Goal: Task Accomplishment & Management: Use online tool/utility

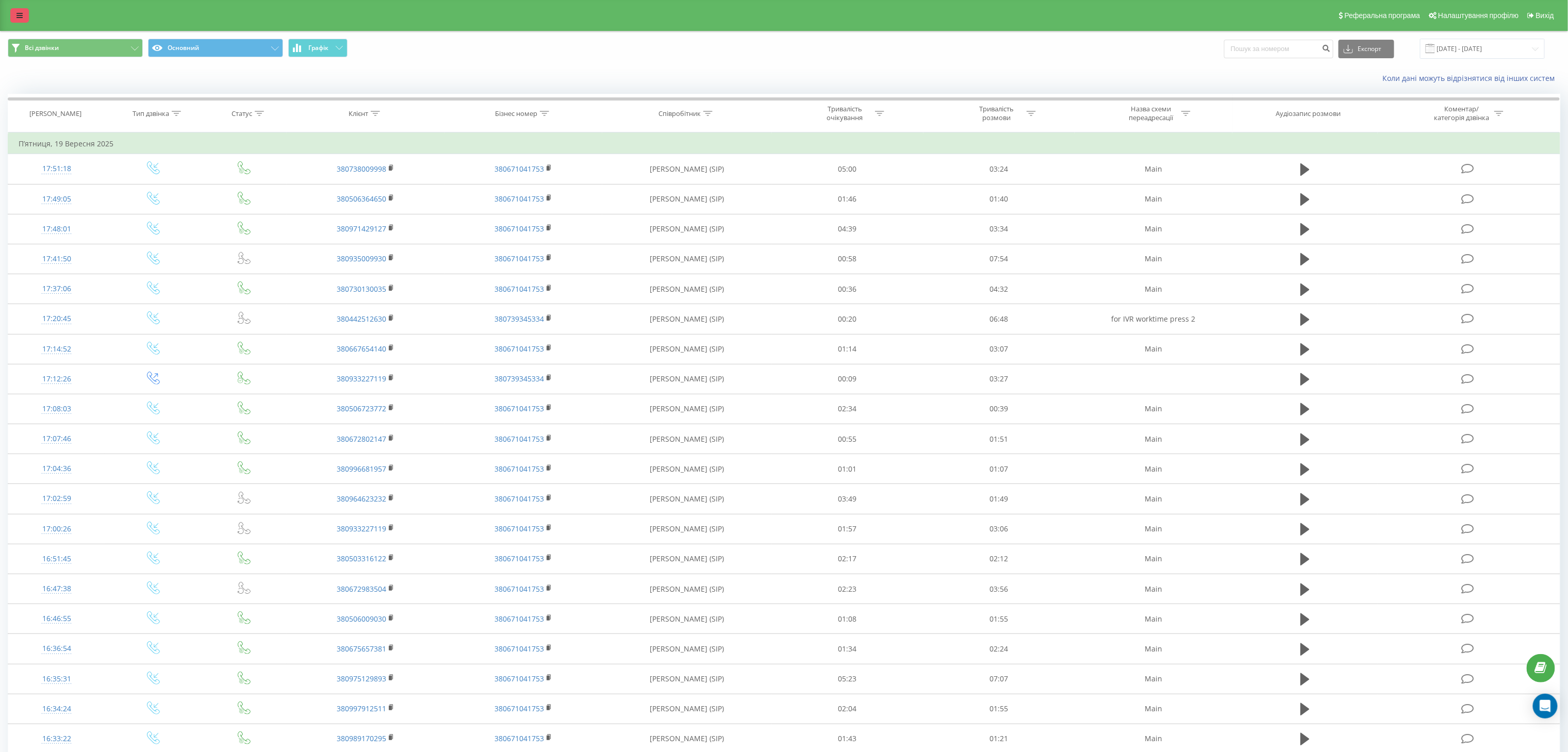
click at [21, 19] on link at bounding box center [19, 16] width 18 height 15
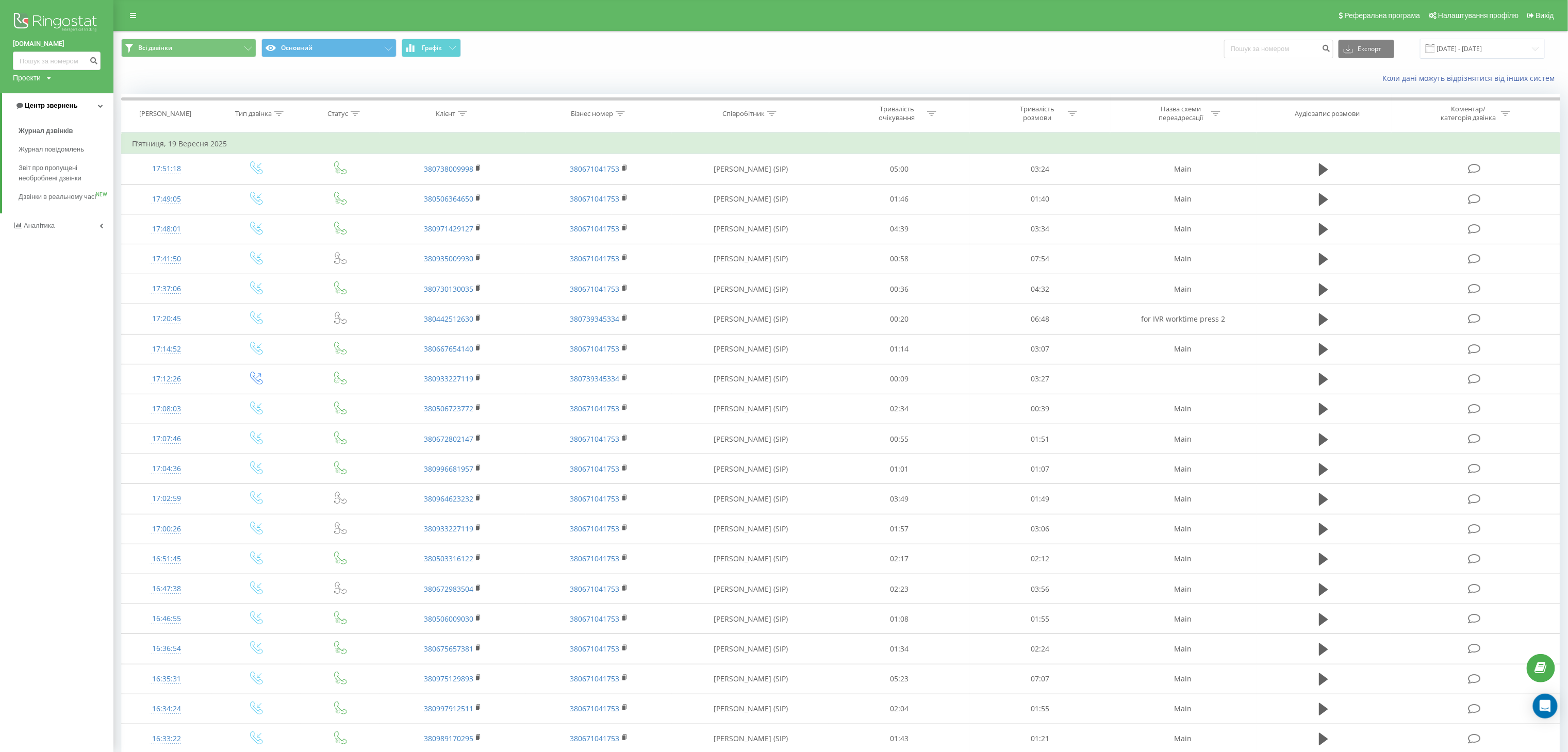
click at [42, 104] on span "Центр звернень" at bounding box center [51, 105] width 52 height 8
click at [44, 105] on span "Центр звернень" at bounding box center [49, 105] width 52 height 8
click at [46, 131] on span "Журнал дзвінків" at bounding box center [46, 131] width 55 height 10
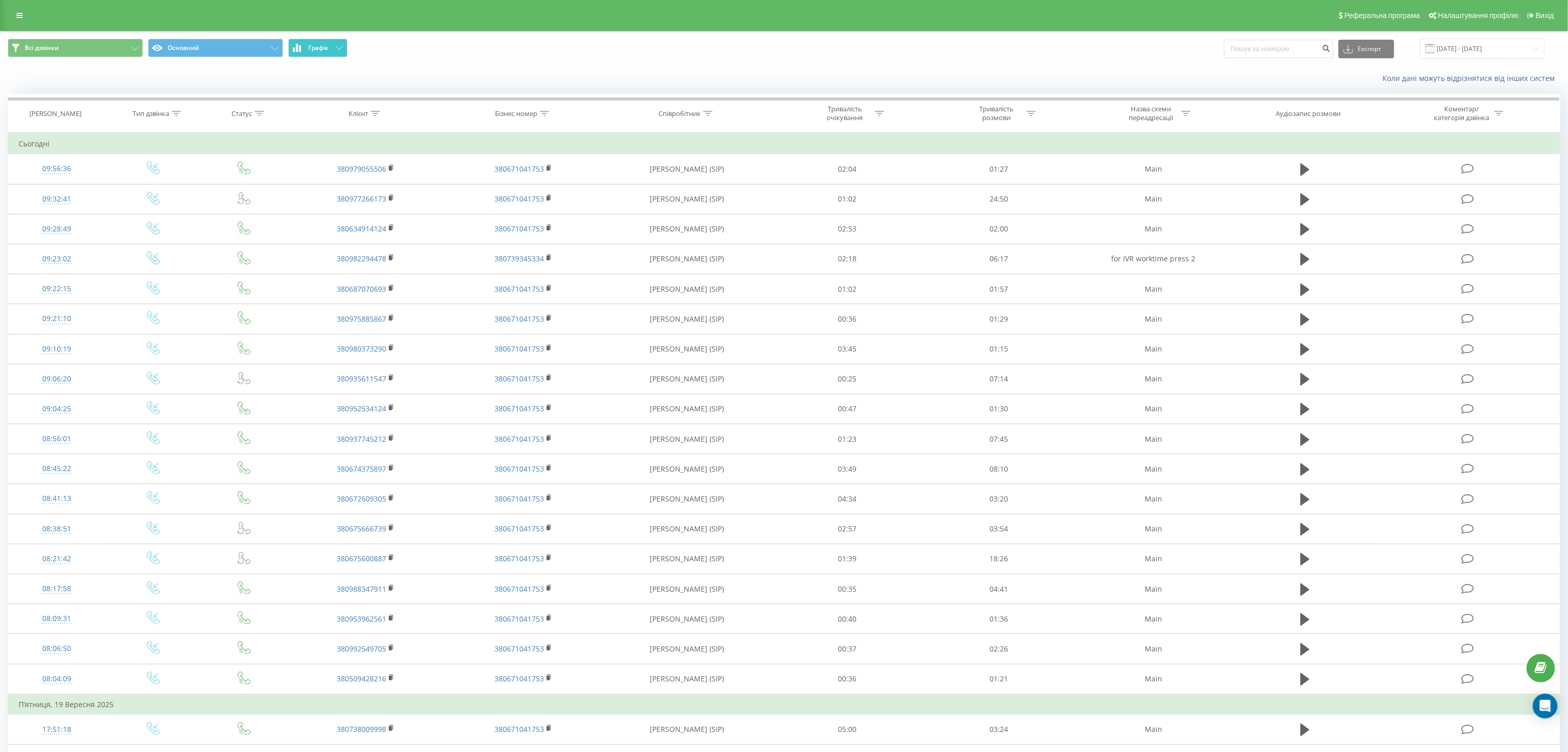
click at [320, 44] on span "Графік" at bounding box center [318, 48] width 20 height 7
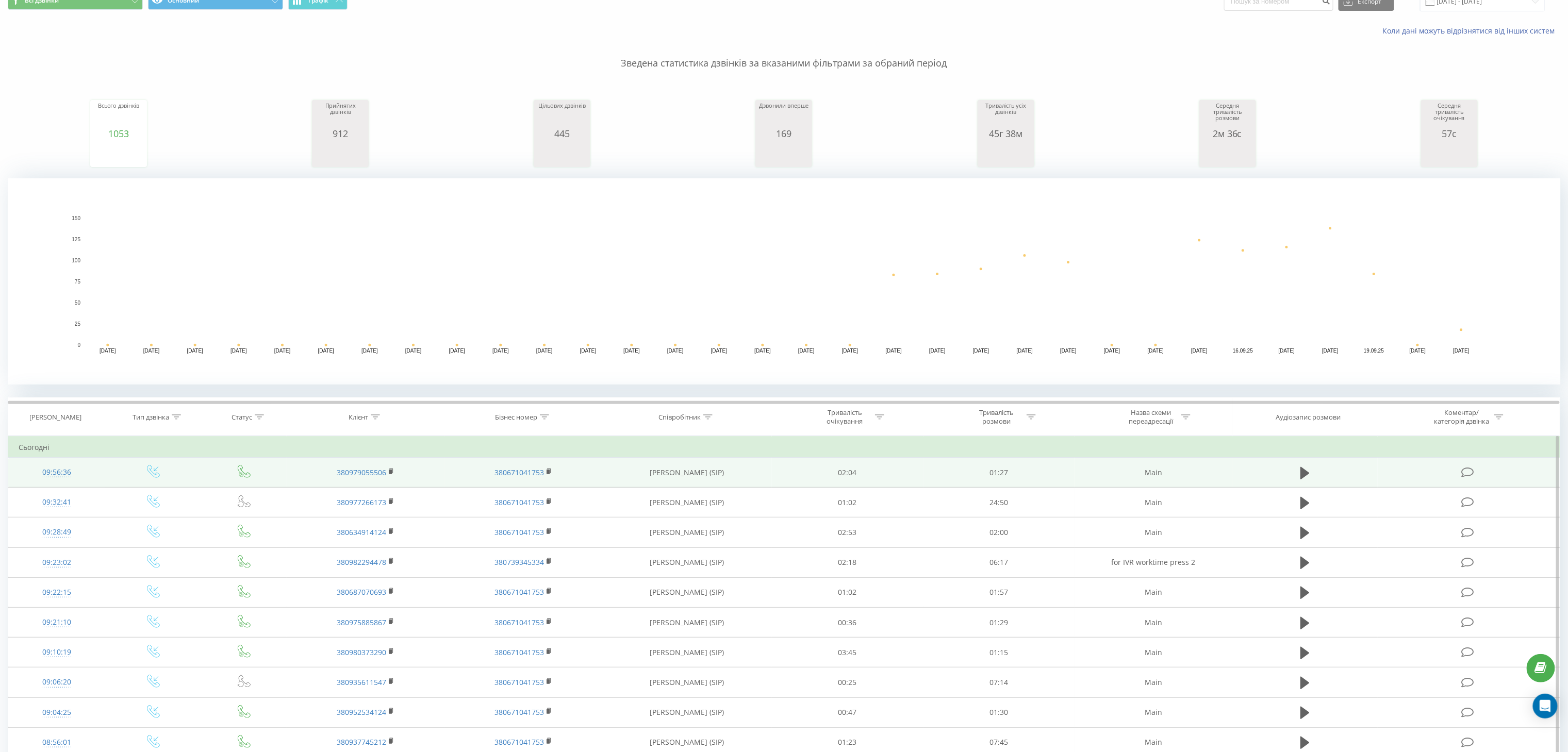
scroll to position [206, 0]
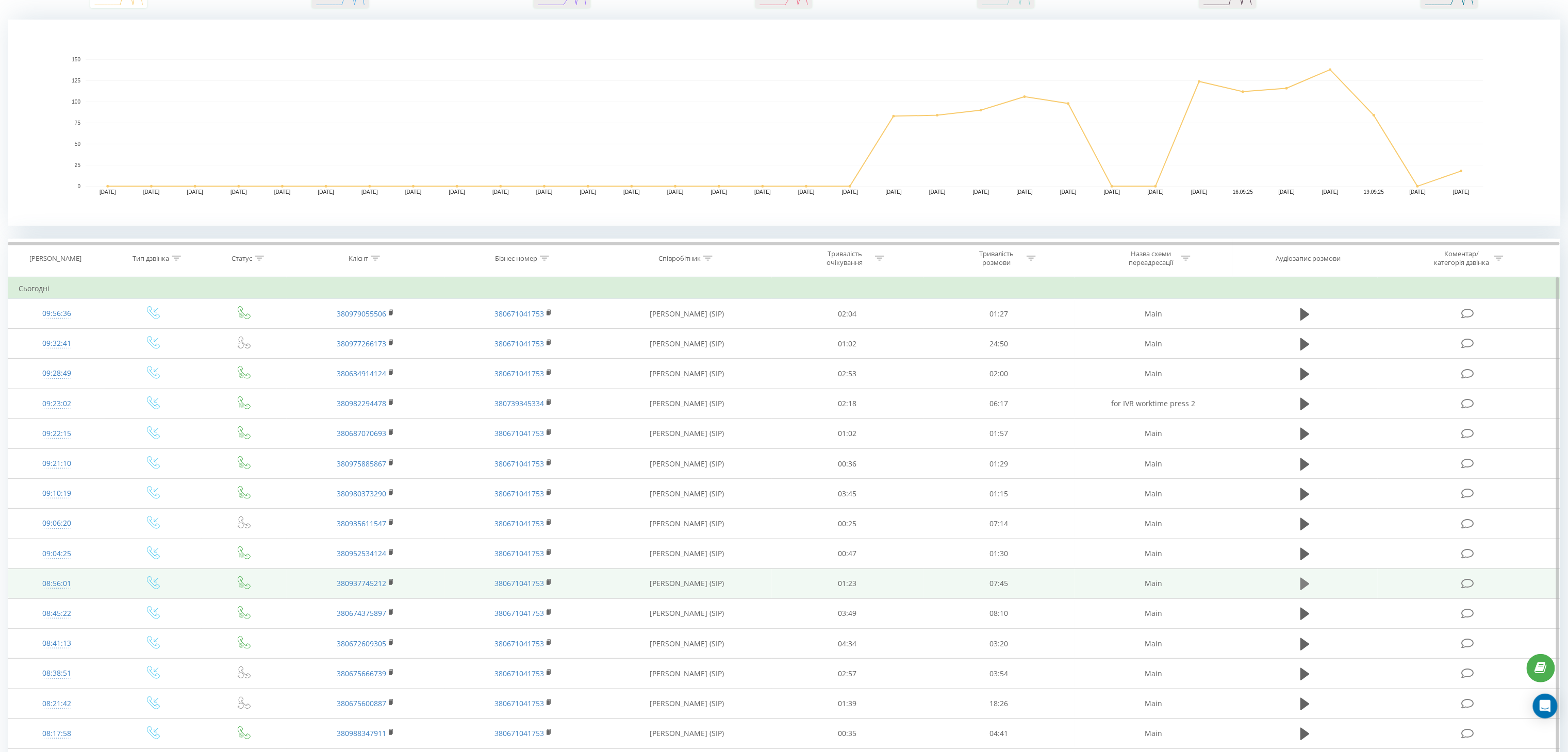
click at [1306, 588] on icon at bounding box center [1304, 584] width 9 height 12
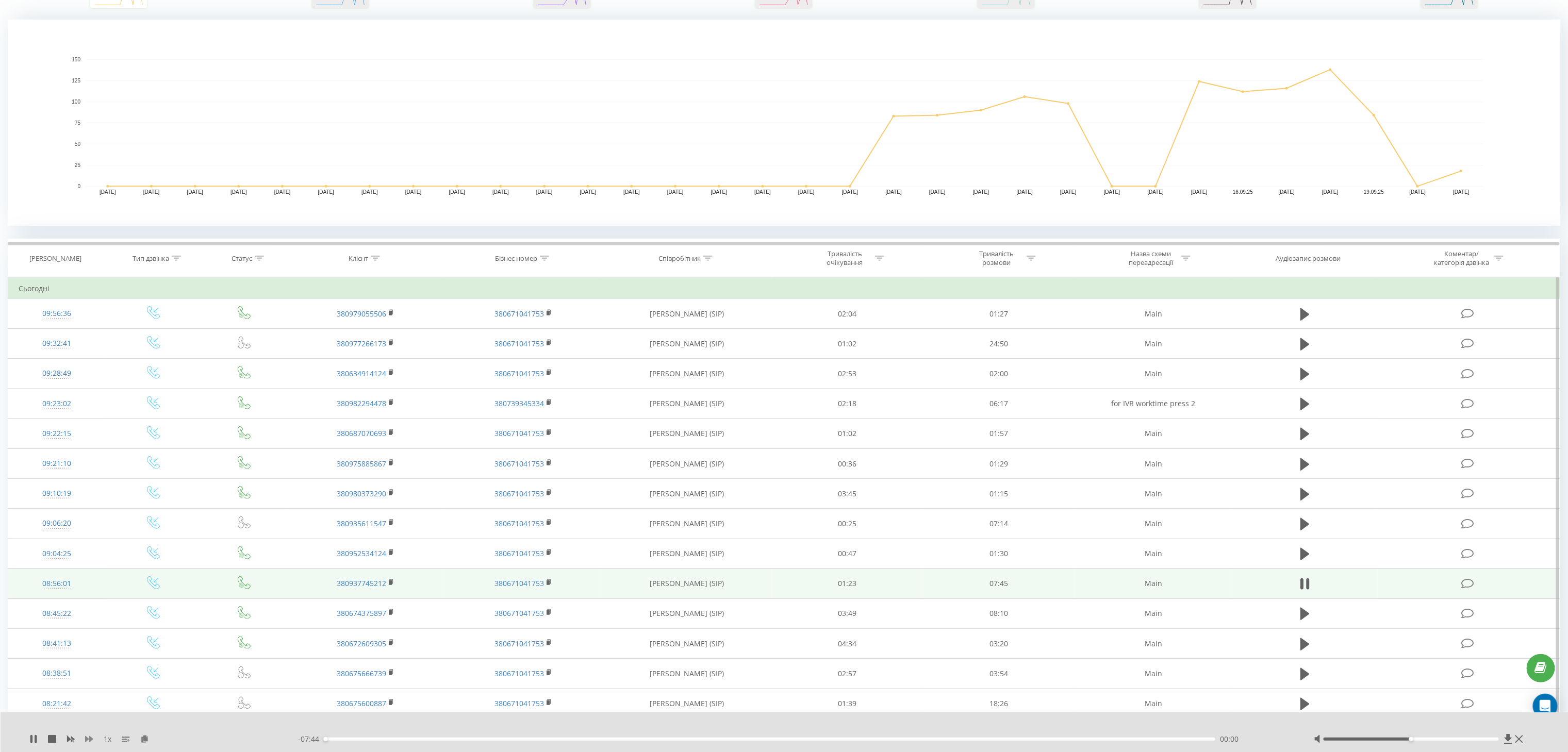
click at [87, 740] on icon at bounding box center [89, 739] width 9 height 6
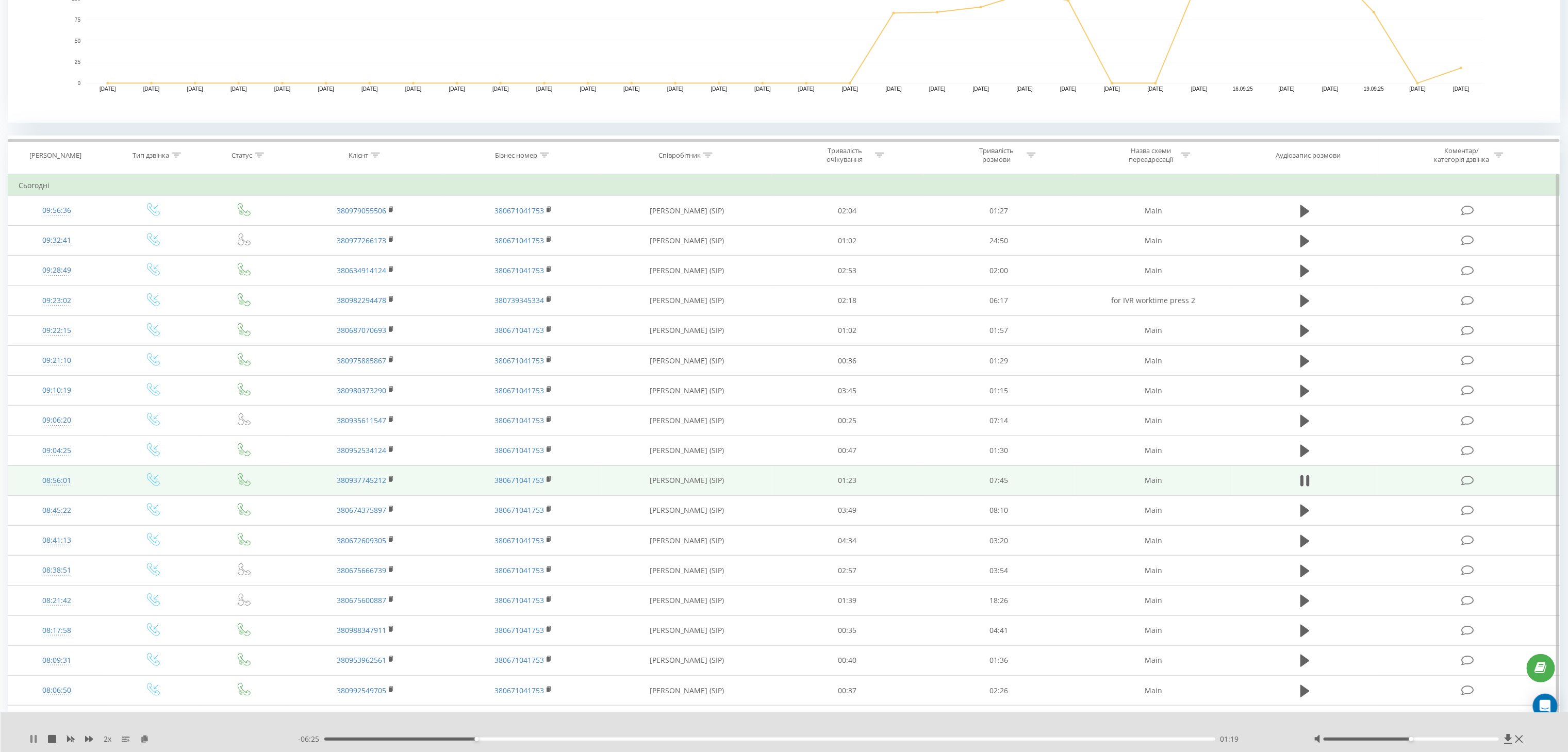
click at [33, 736] on icon at bounding box center [33, 739] width 9 height 9
click at [393, 481] on icon at bounding box center [391, 479] width 5 height 7
